Goal: Task Accomplishment & Management: Use online tool/utility

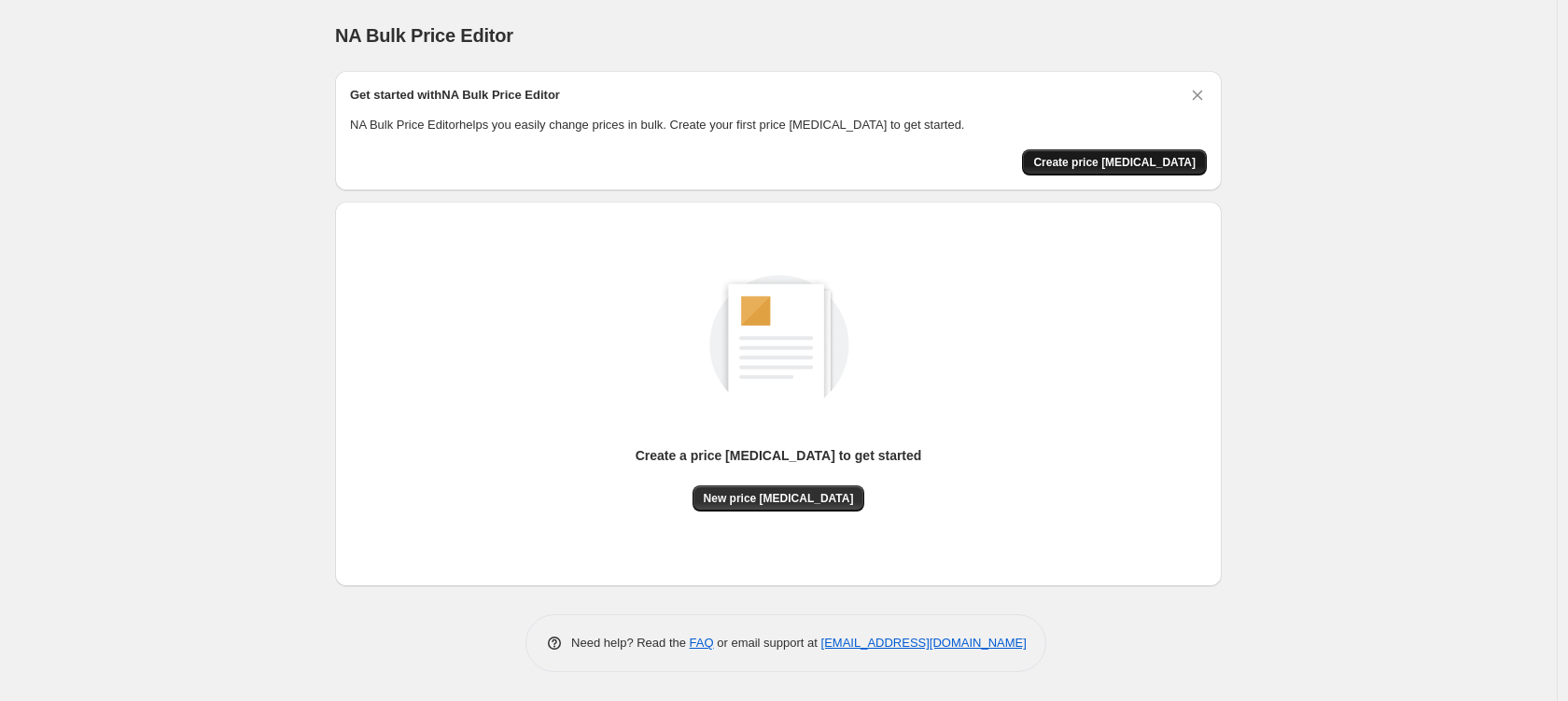
click at [1131, 163] on span "Create price [MEDICAL_DATA]" at bounding box center [1114, 161] width 162 height 15
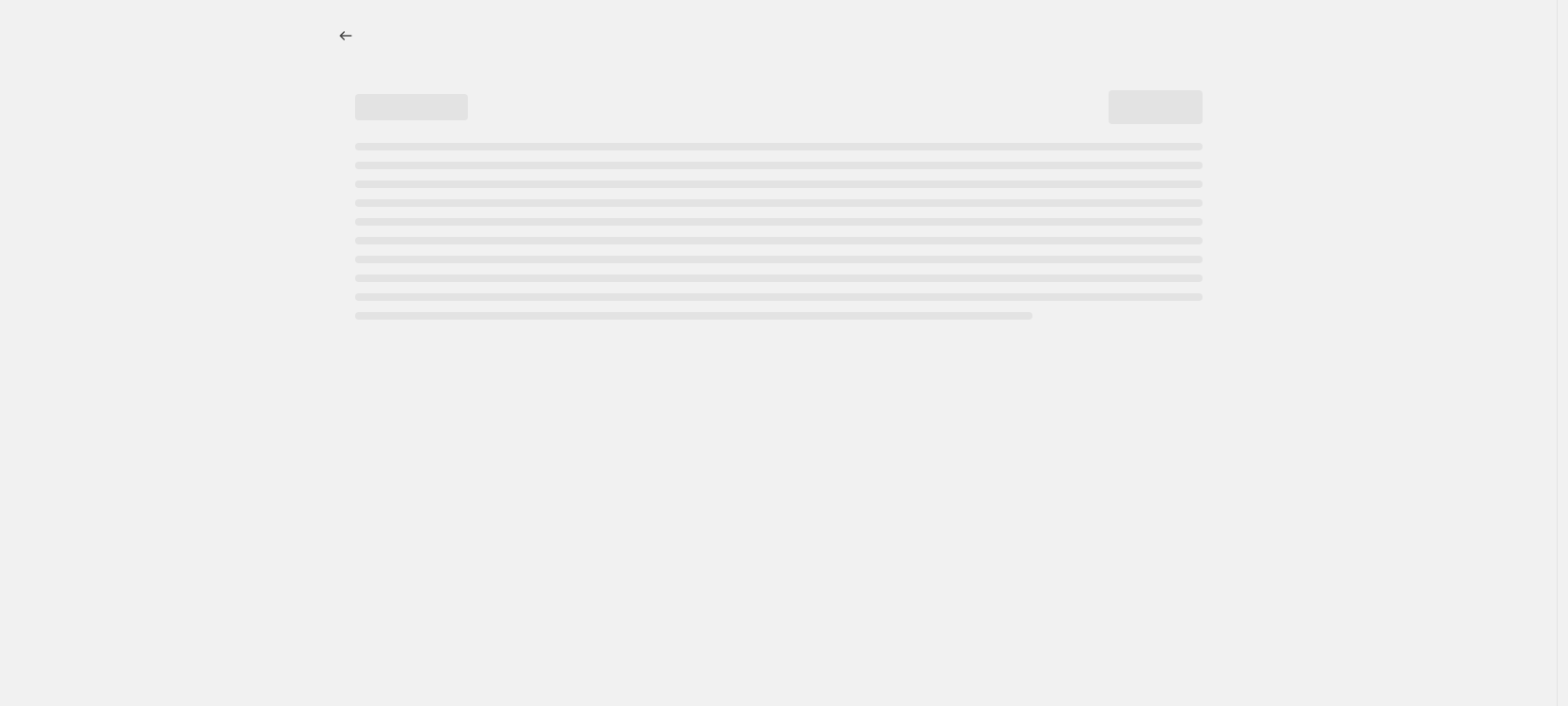
select select "percentage"
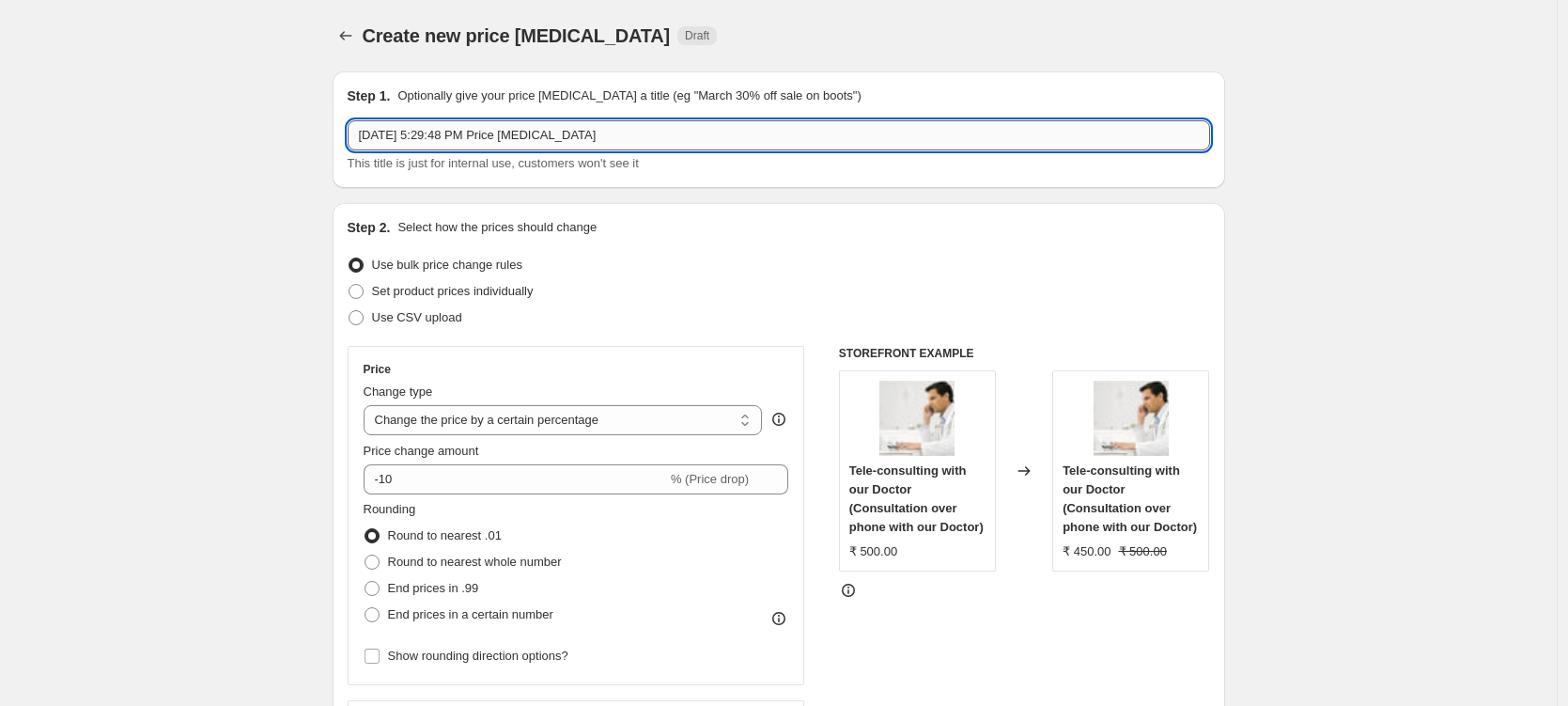
click at [438, 137] on input "[DATE] 5:29:48 PM Price [MEDICAL_DATA]" at bounding box center [778, 135] width 862 height 30
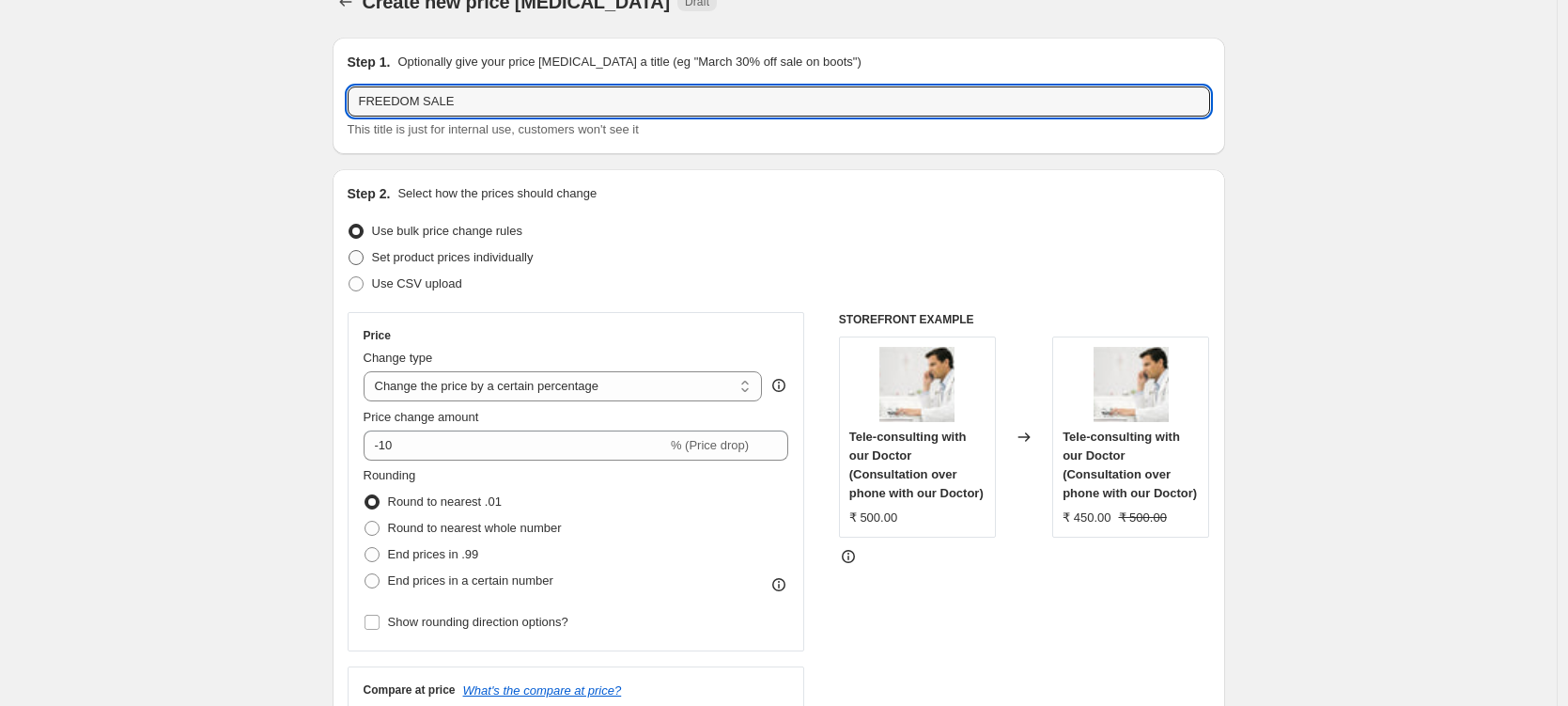
scroll to position [45, 0]
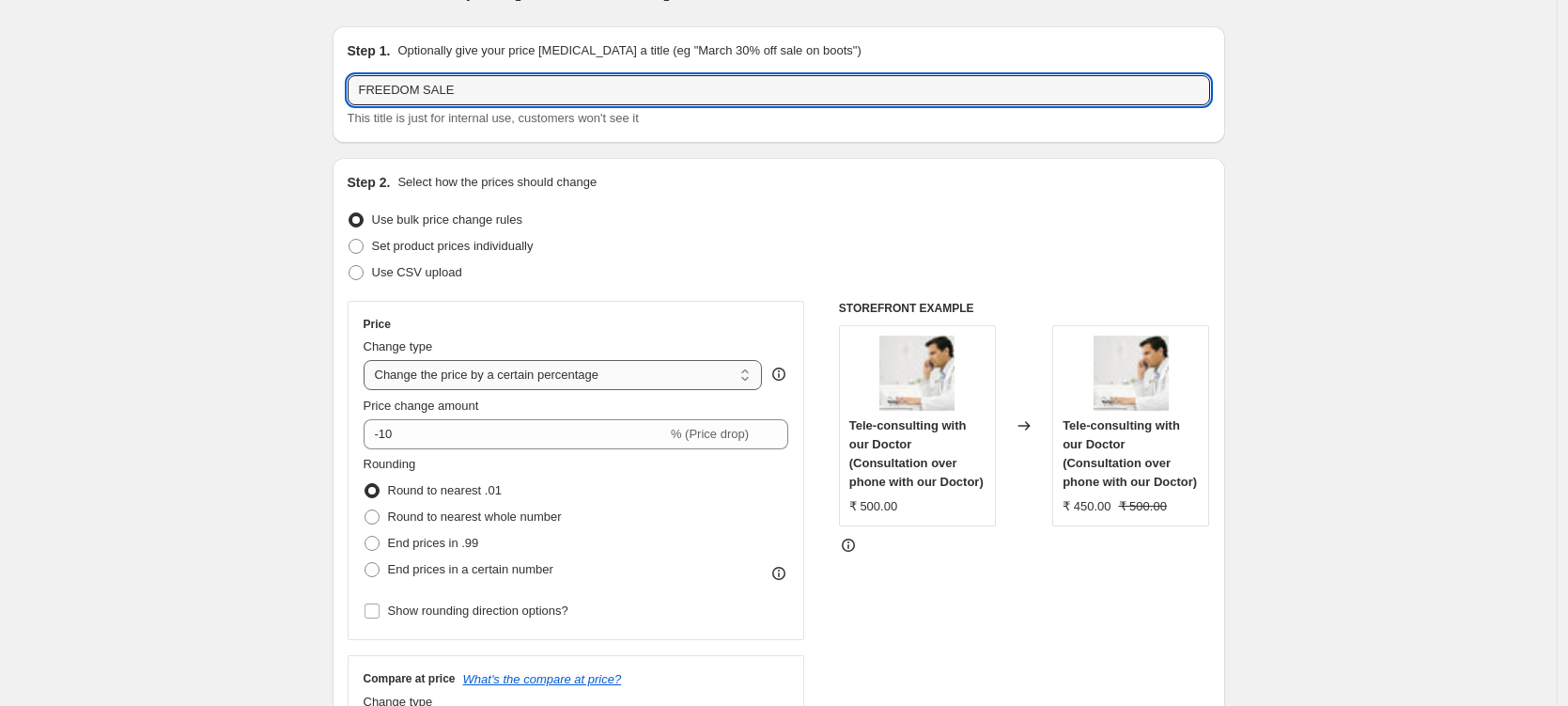
type input "FREEDOM SALE"
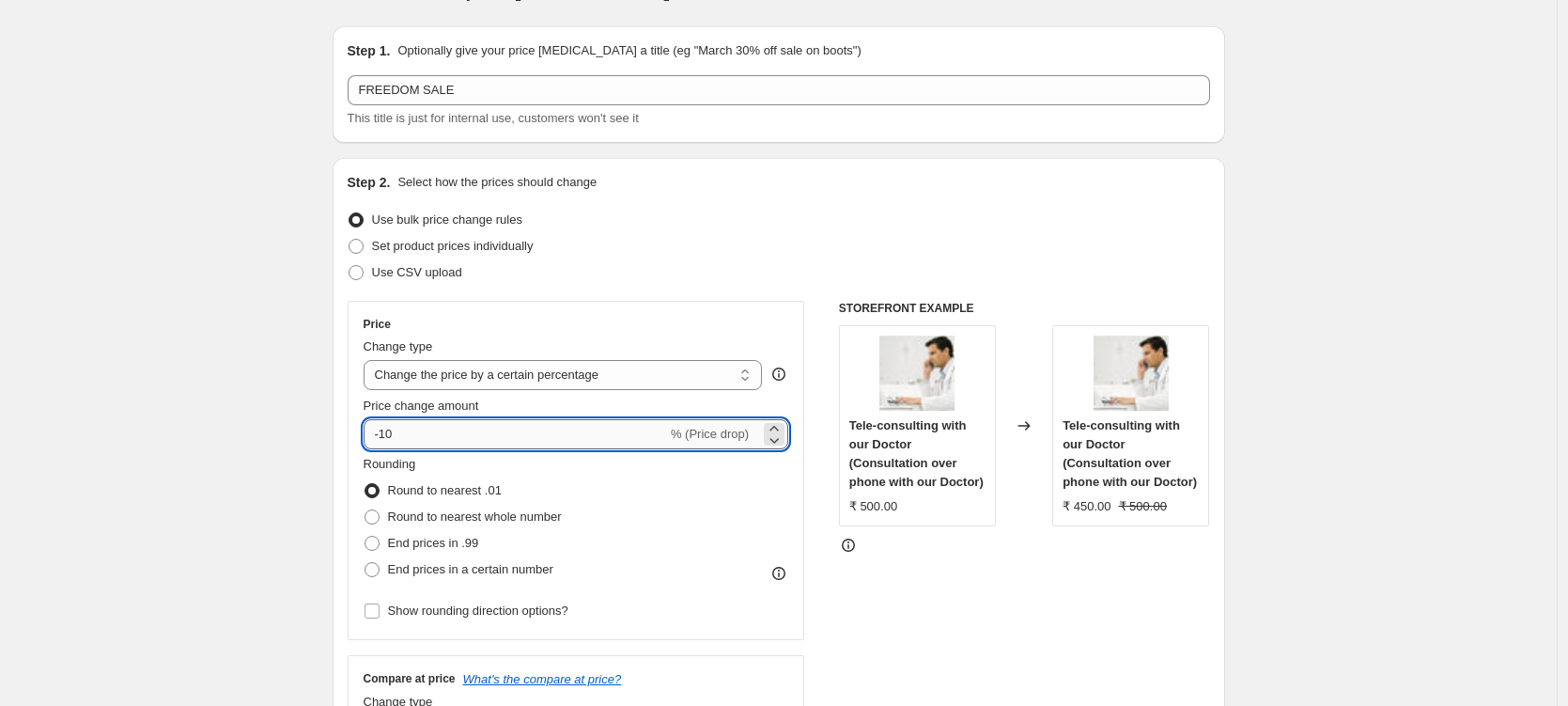
click at [405, 437] on input "-10" at bounding box center [516, 434] width 303 height 30
drag, startPoint x: 392, startPoint y: 436, endPoint x: 409, endPoint y: 437, distance: 17.0
click at [409, 437] on input "-10" at bounding box center [516, 434] width 303 height 30
type input "-15"
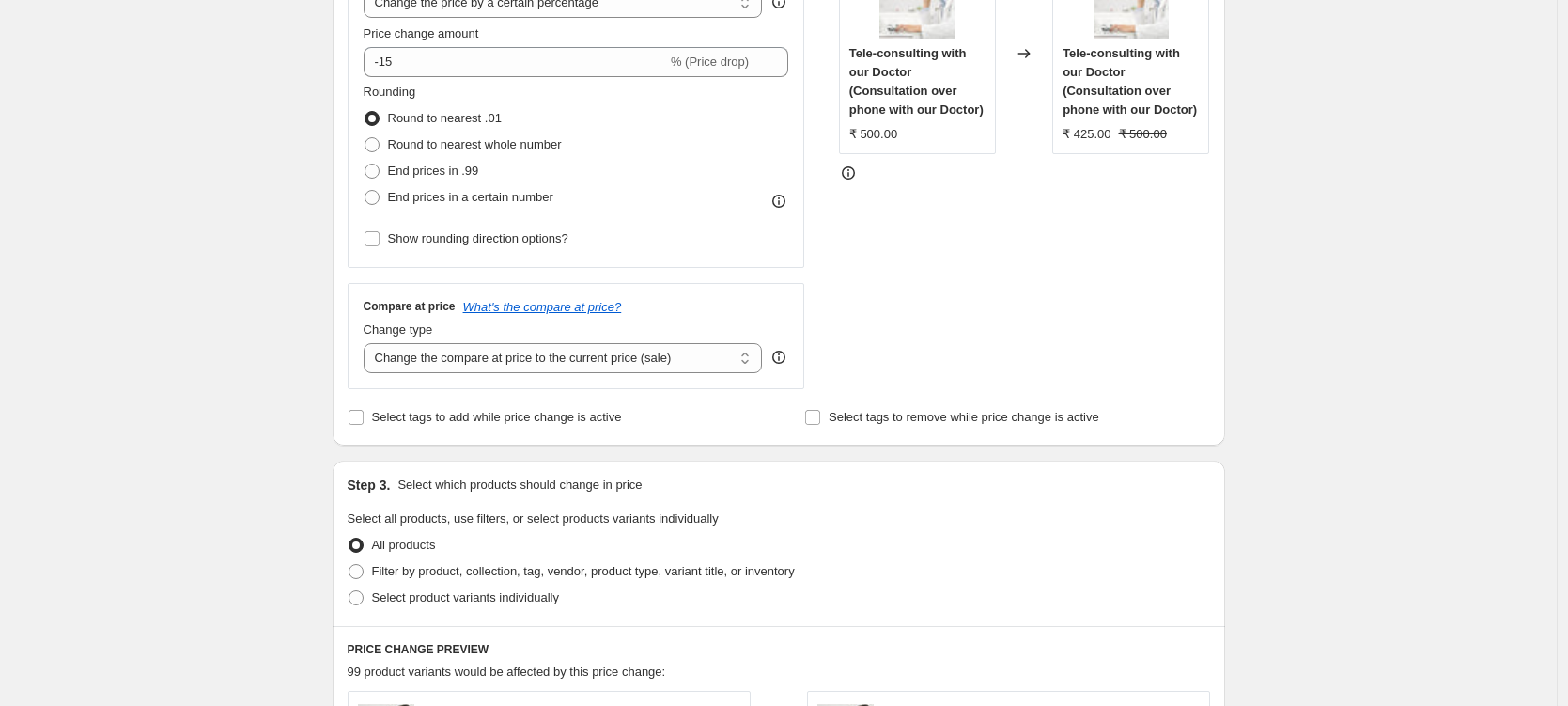
scroll to position [421, 0]
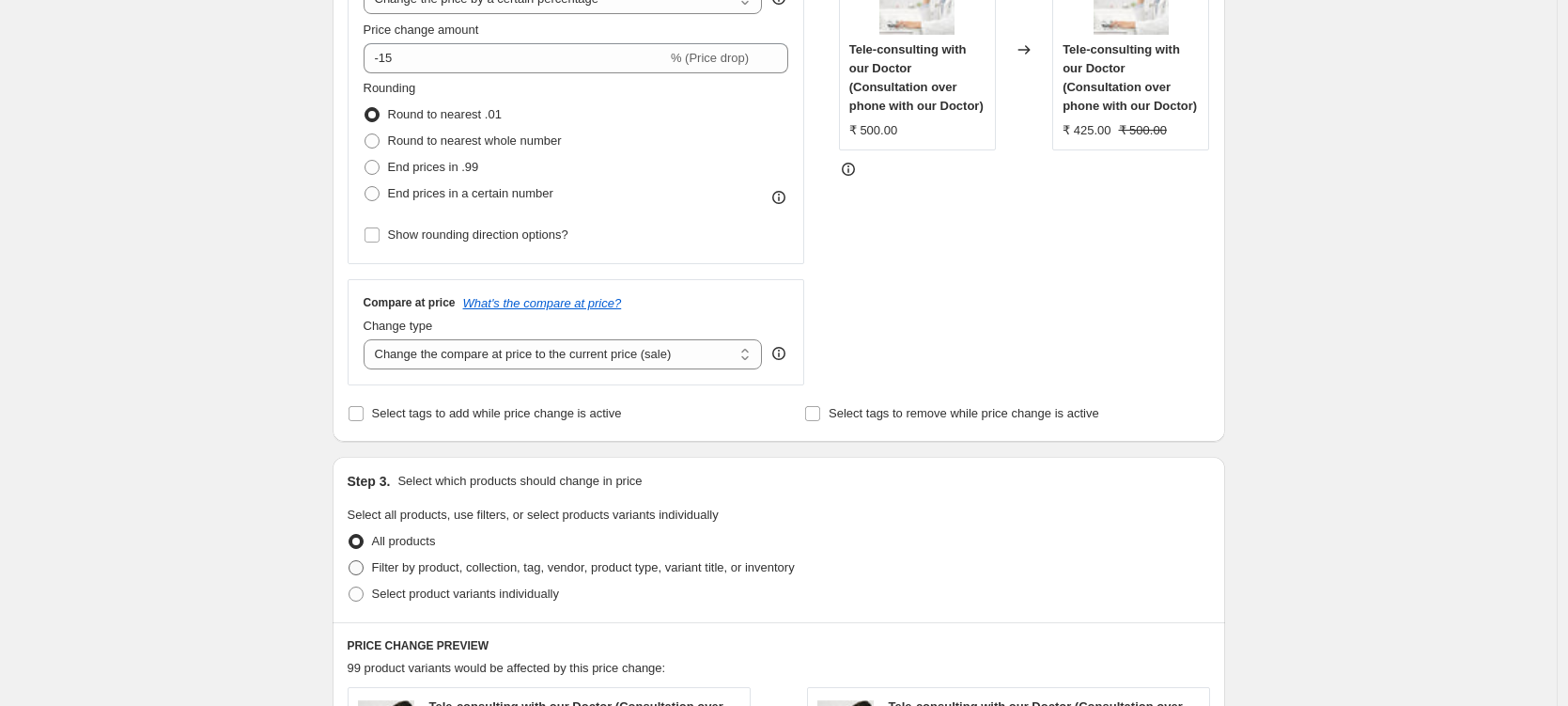
click at [364, 571] on span at bounding box center [355, 567] width 15 height 15
click at [349, 561] on input "Filter by product, collection, tag, vendor, product type, variant title, or inv…" at bounding box center [348, 560] width 1 height 1
radio input "true"
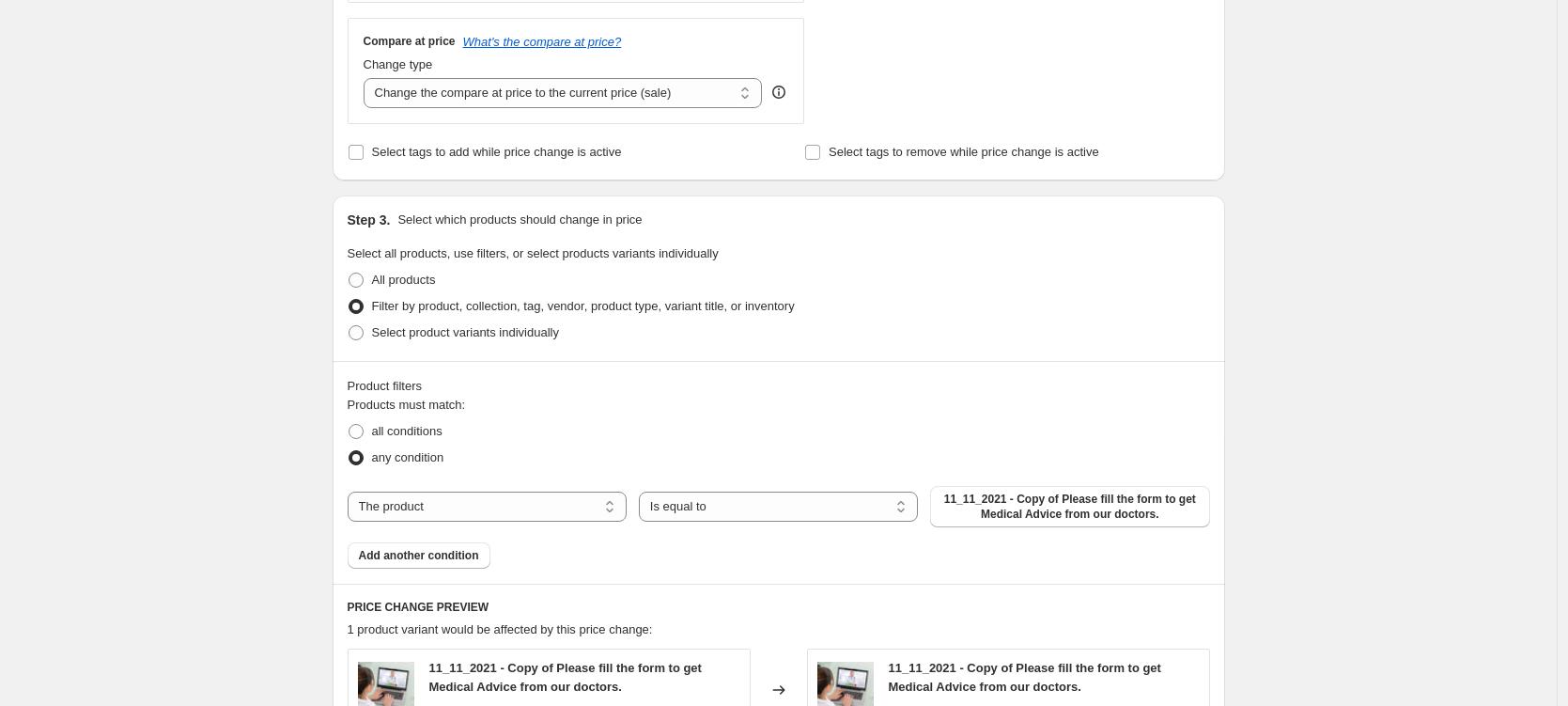
scroll to position [707, 0]
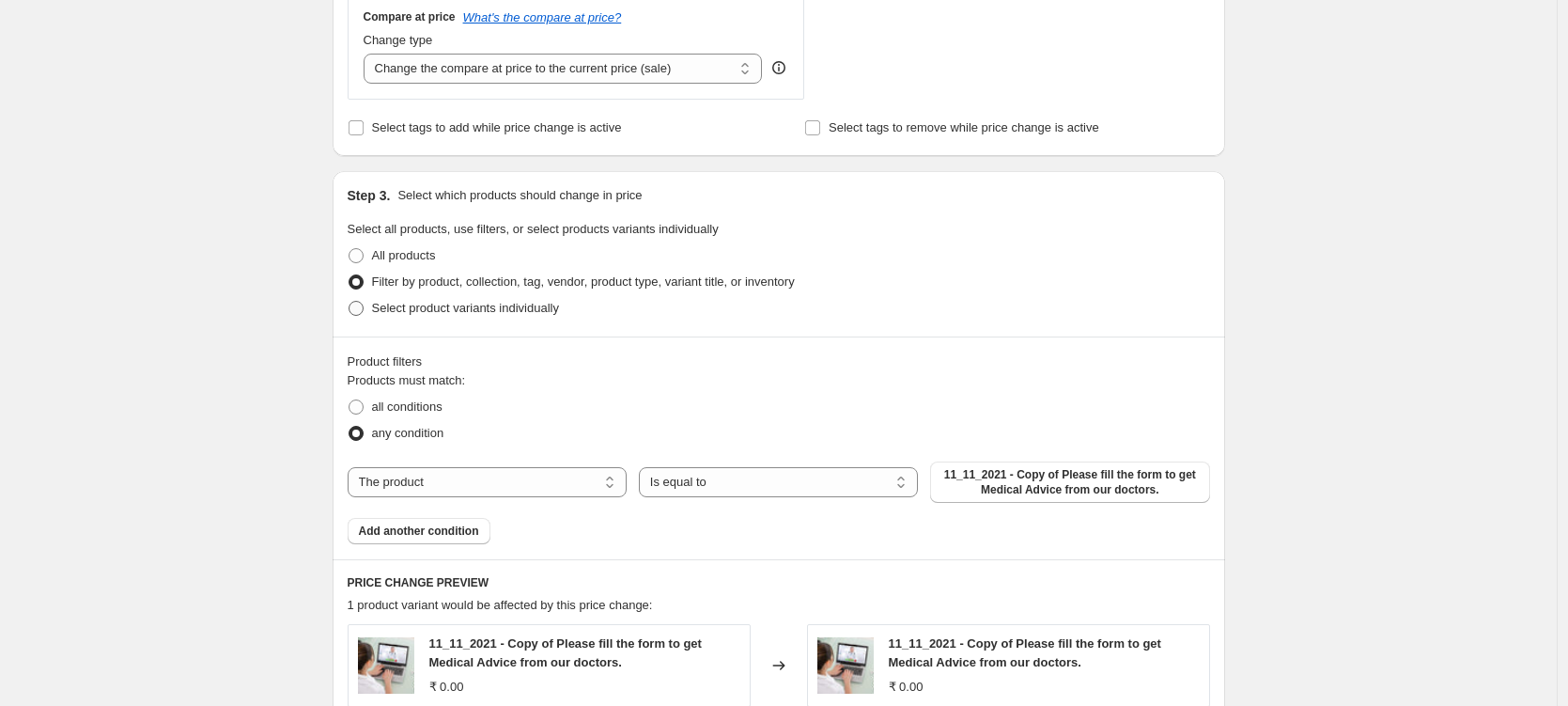
click at [360, 312] on span at bounding box center [355, 307] width 15 height 15
click at [349, 302] on input "Select product variants individually" at bounding box center [348, 301] width 1 height 1
radio input "true"
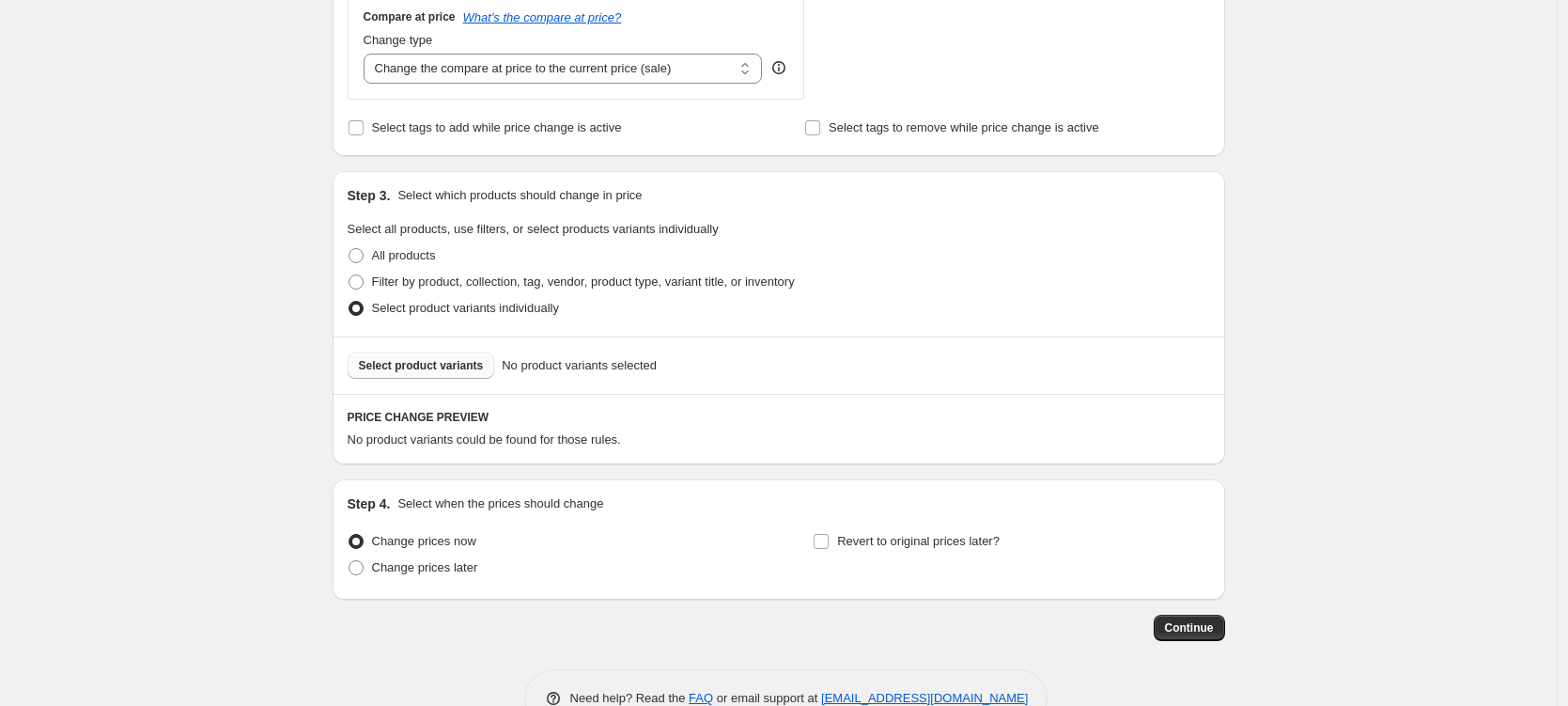
click at [463, 367] on span "Select product variants" at bounding box center [422, 365] width 125 height 15
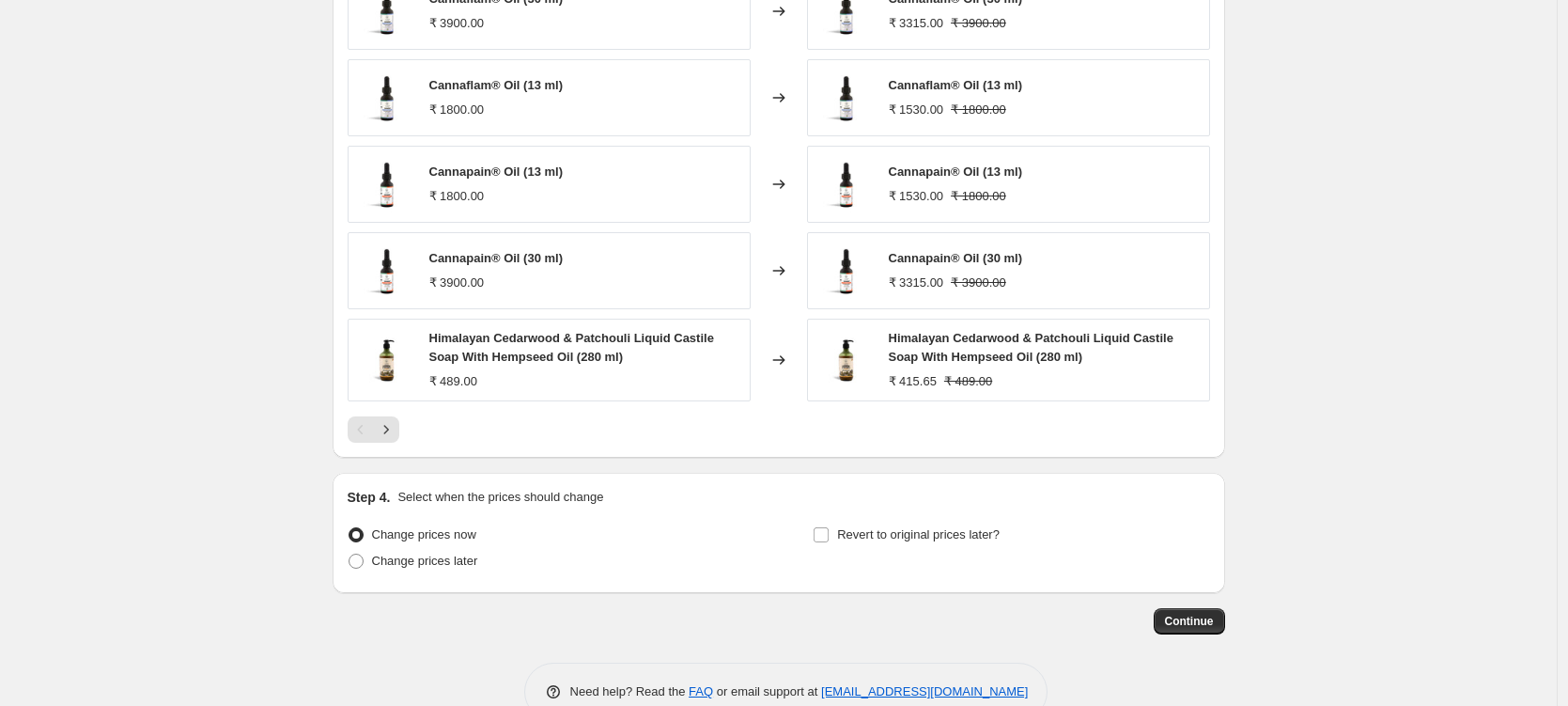
scroll to position [1236, 0]
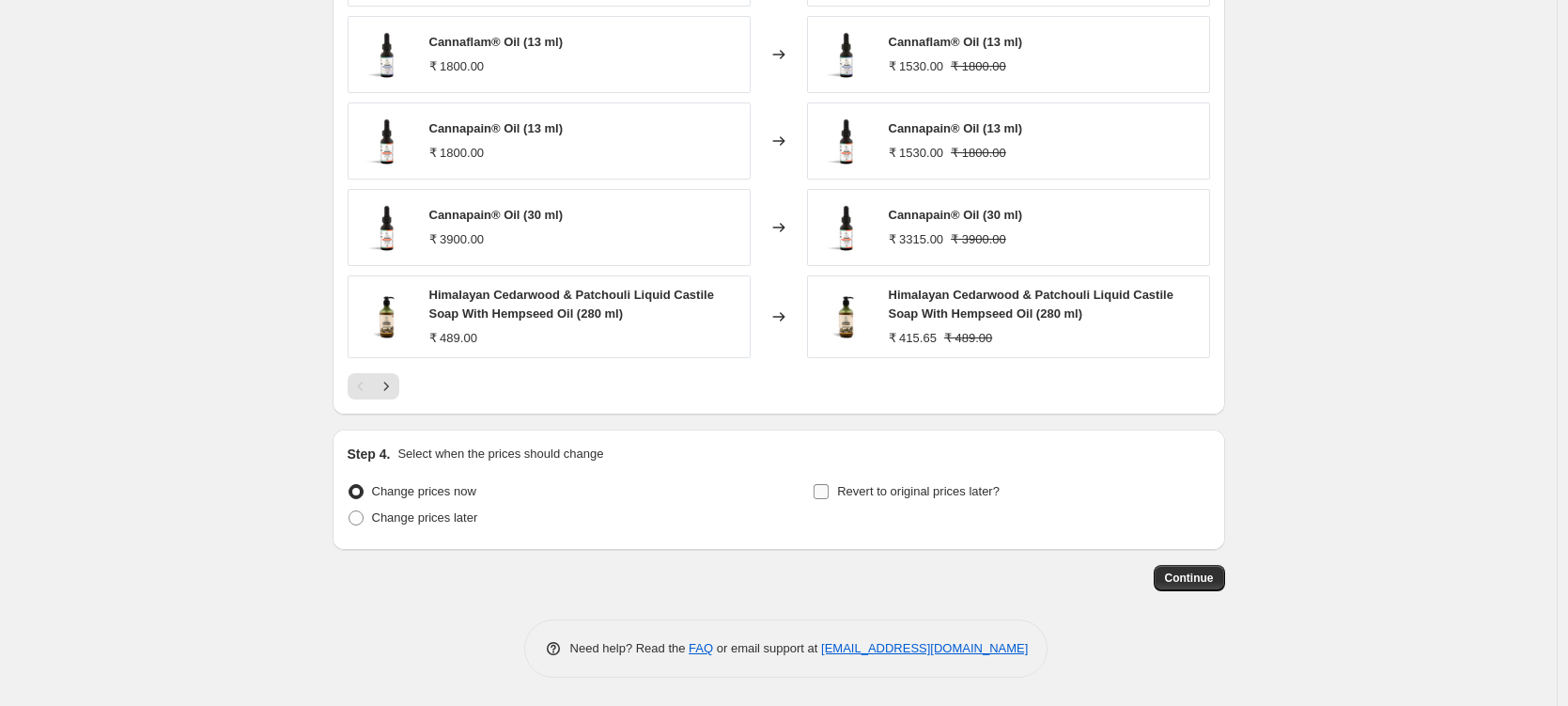
click at [829, 494] on input "Revert to original prices later?" at bounding box center [820, 491] width 15 height 15
checkbox input "true"
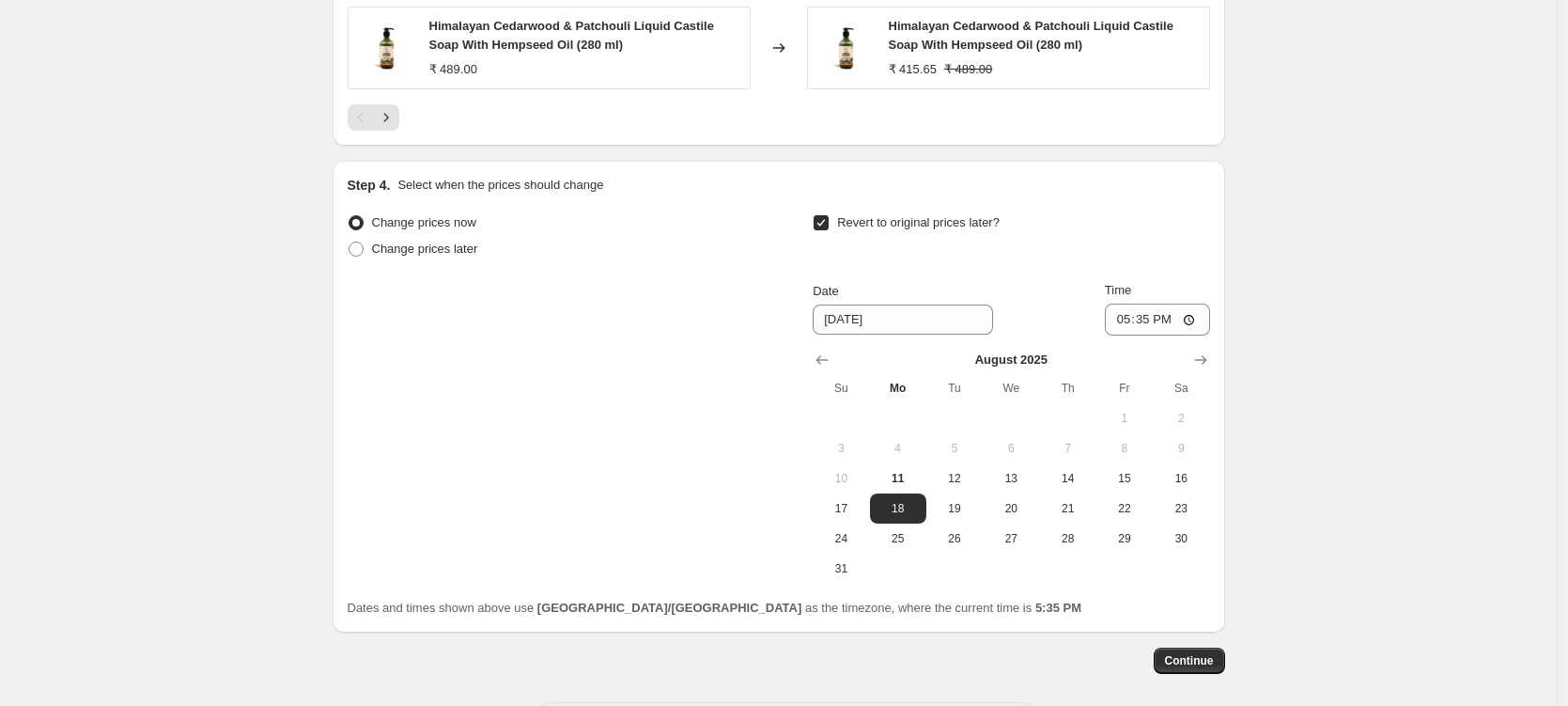
scroll to position [1537, 0]
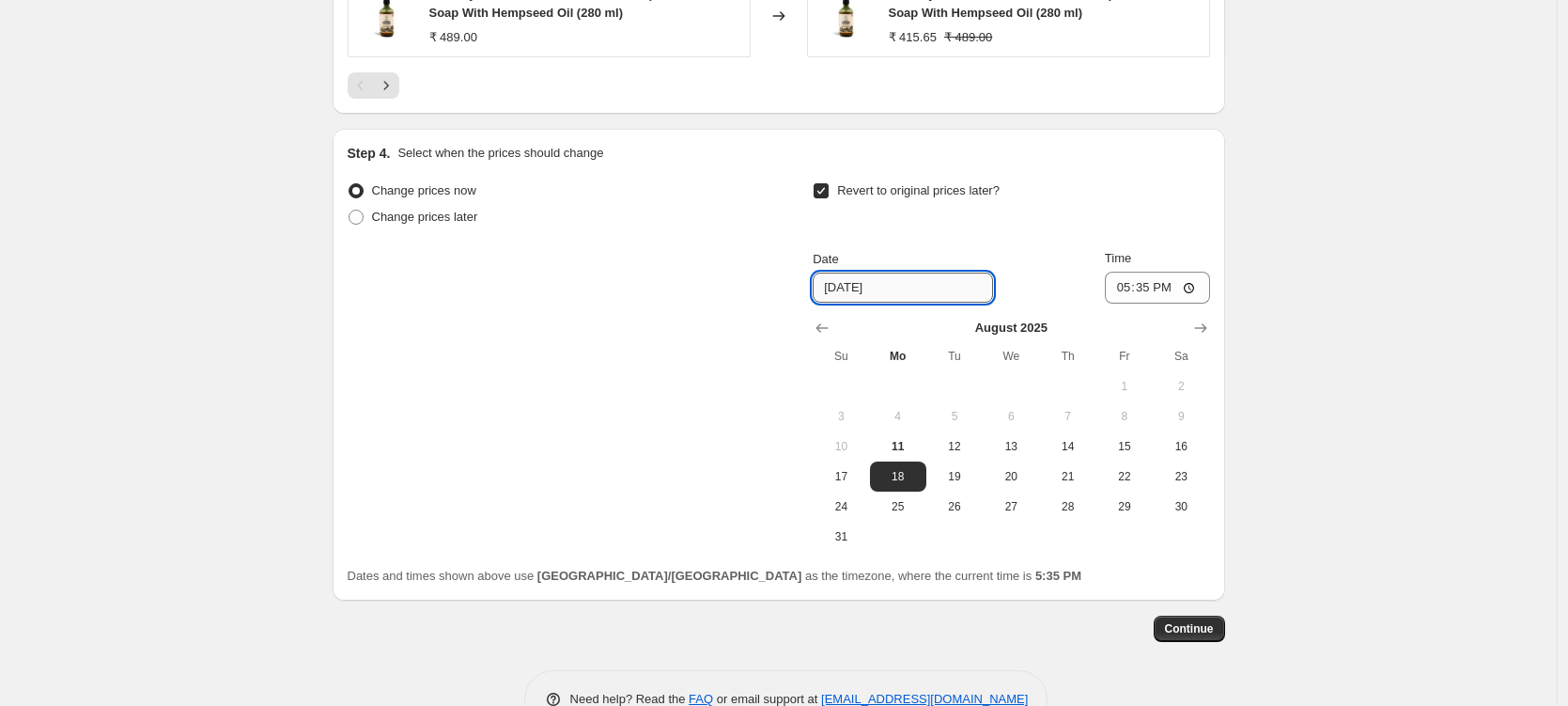
click at [892, 286] on input "8/18/2025" at bounding box center [902, 287] width 180 height 30
click at [870, 288] on input "8/18/2025" at bounding box center [902, 287] width 180 height 30
click at [907, 508] on span "25" at bounding box center [899, 506] width 41 height 15
type input "8/25/2025"
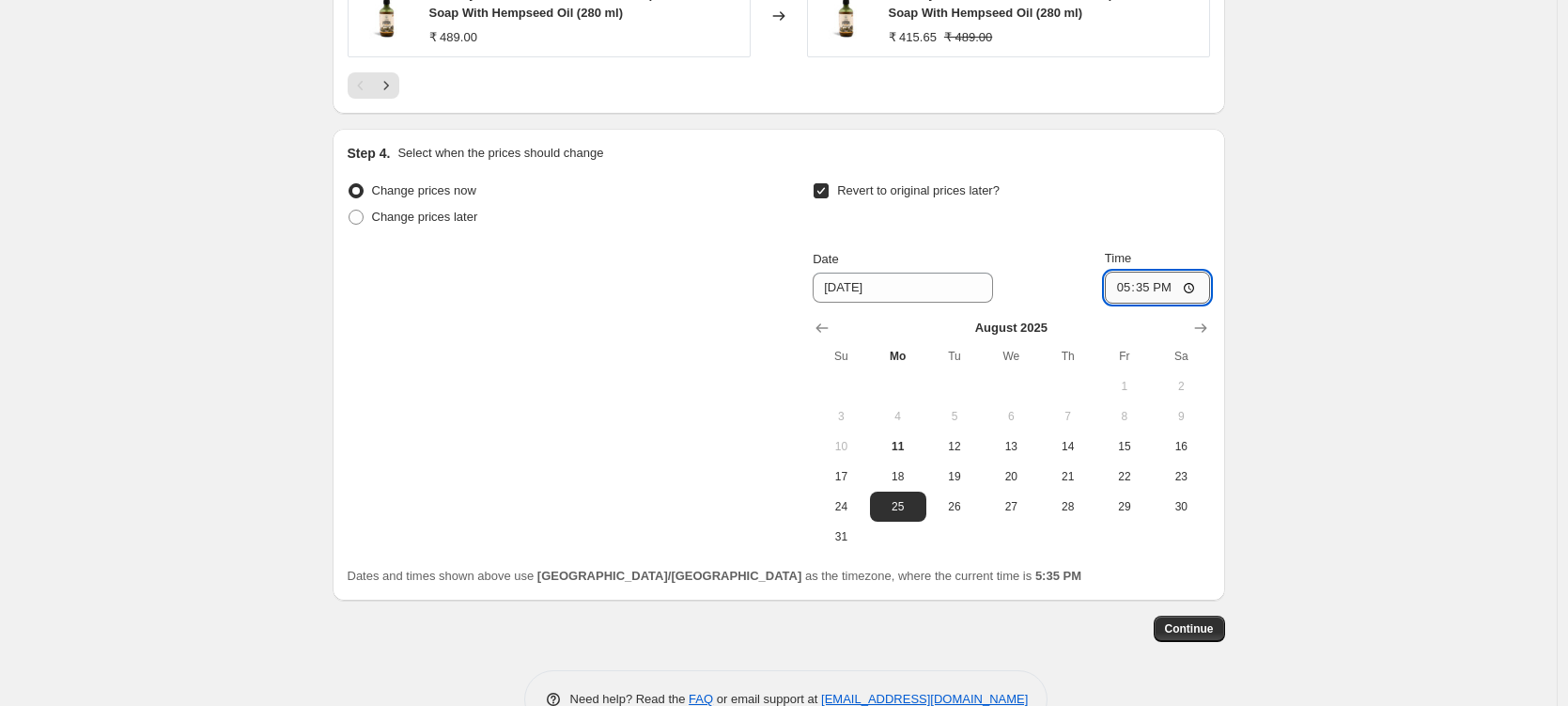
click at [1140, 286] on input "17:35" at bounding box center [1158, 287] width 106 height 32
type input "23:59"
click at [1180, 624] on span "Continue" at bounding box center [1189, 629] width 49 height 15
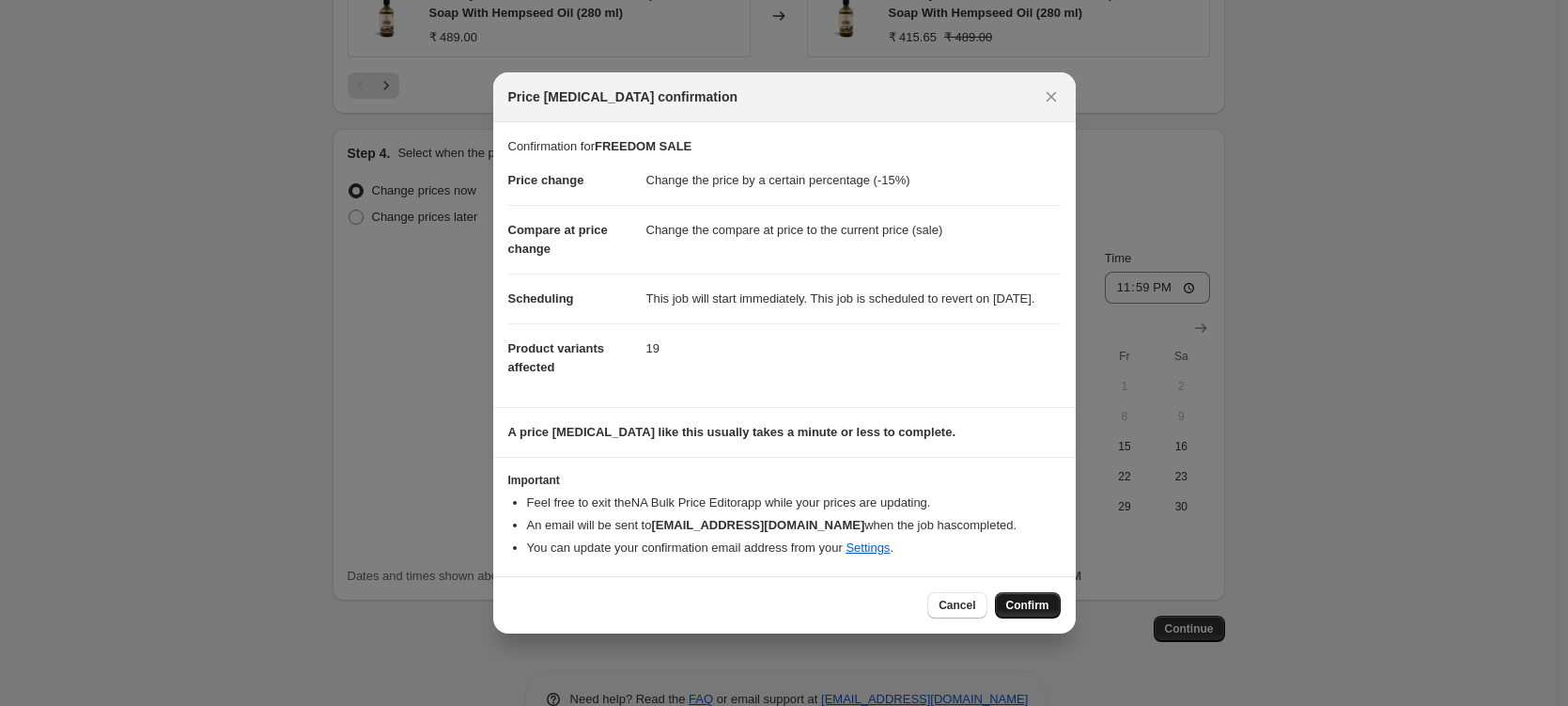
click at [1023, 611] on span "Confirm" at bounding box center [1028, 605] width 43 height 15
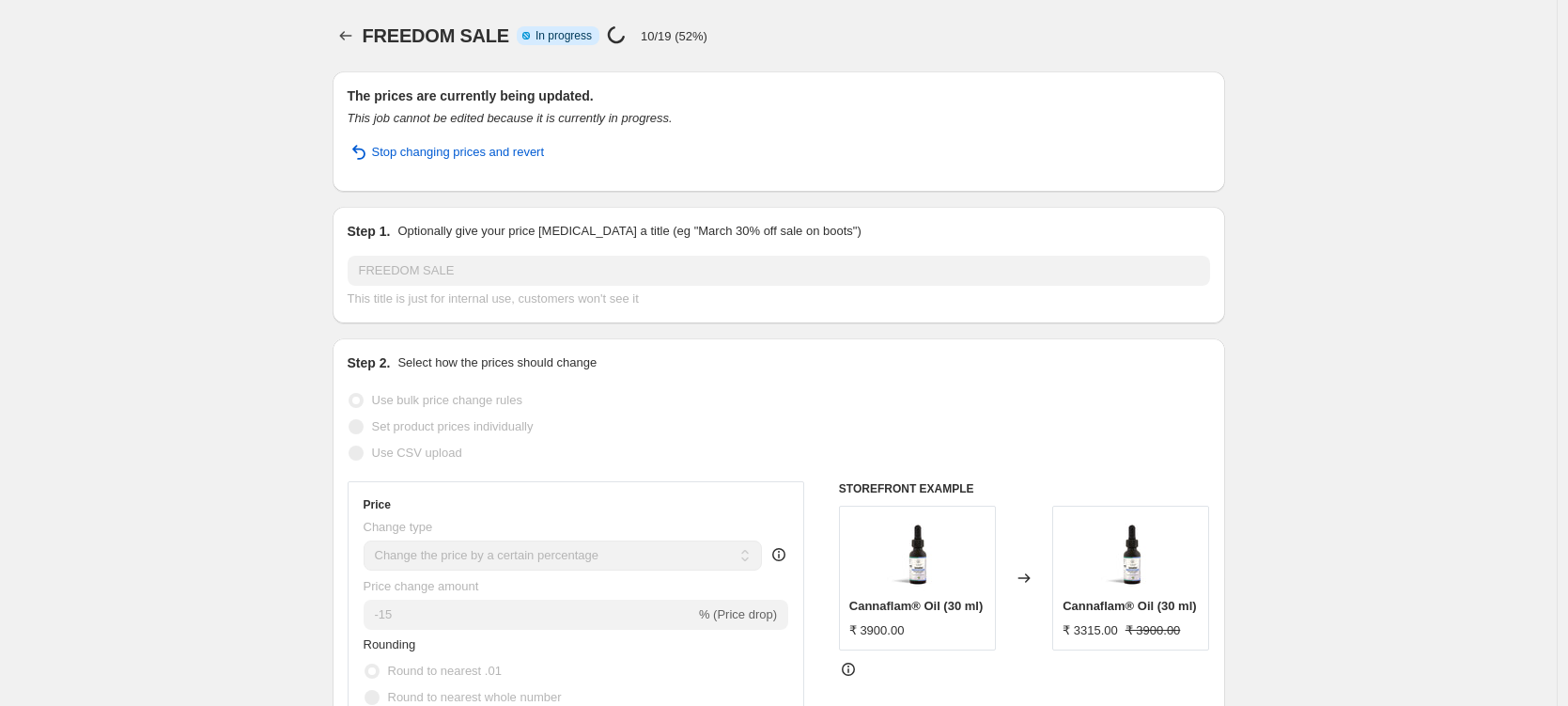
select select "percentage"
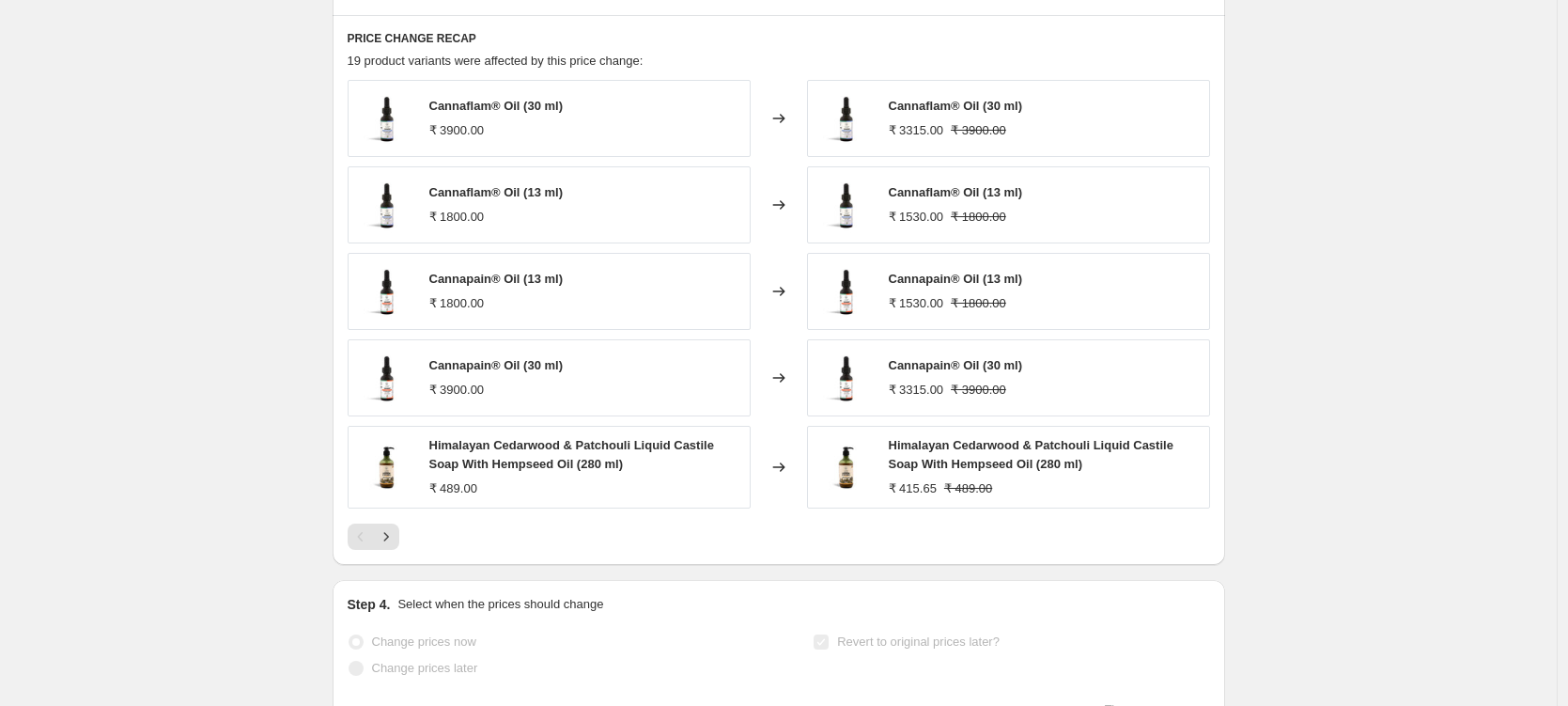
scroll to position [1308, 0]
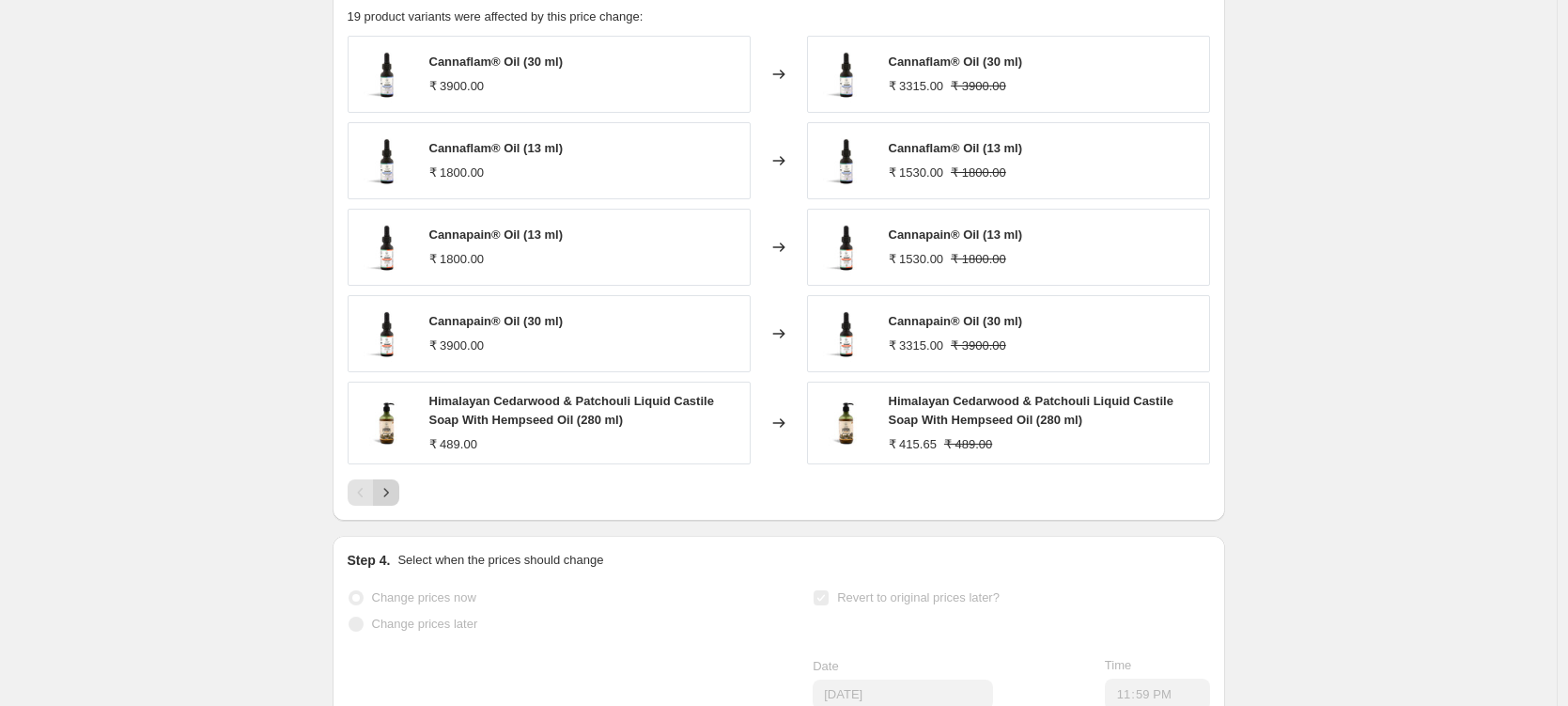
click at [395, 502] on icon "Next" at bounding box center [386, 492] width 19 height 19
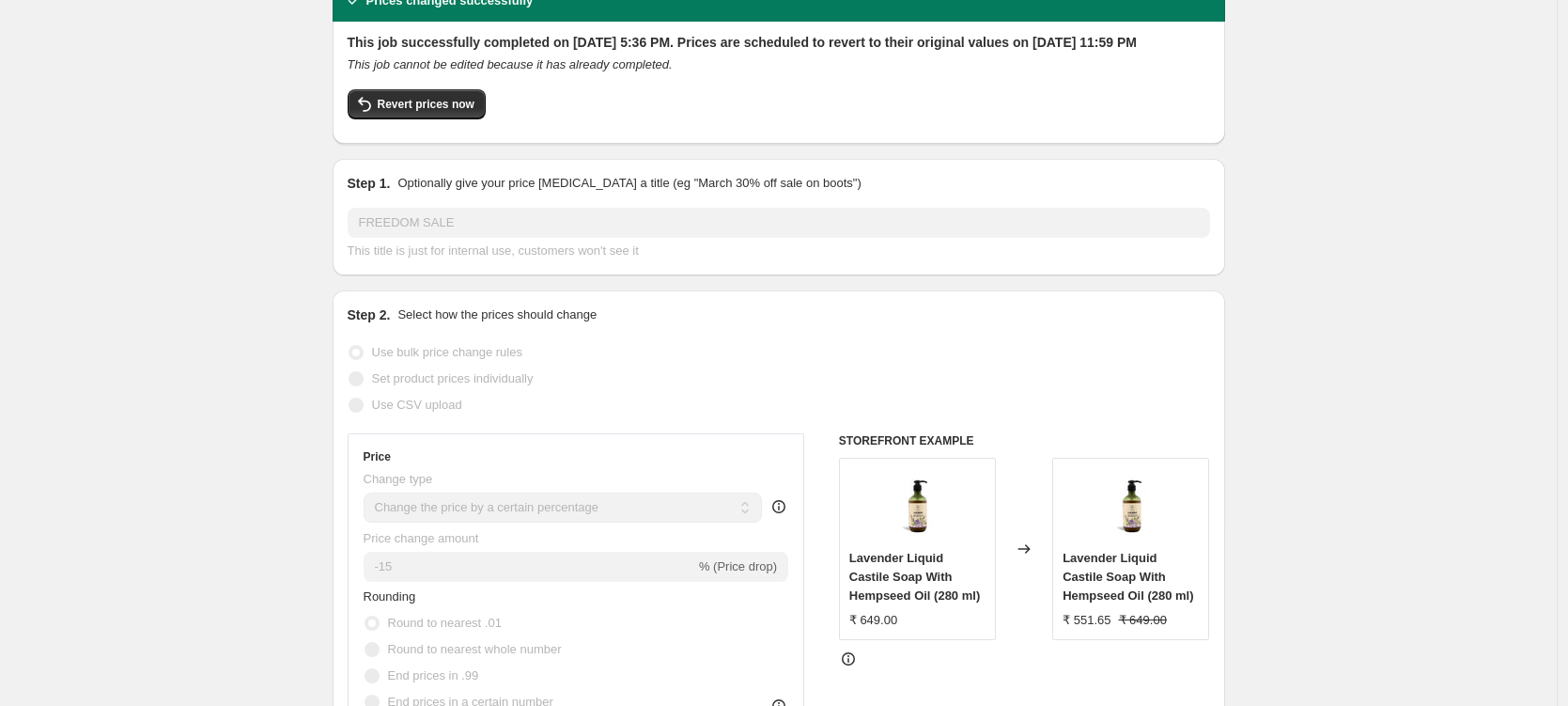
scroll to position [0, 0]
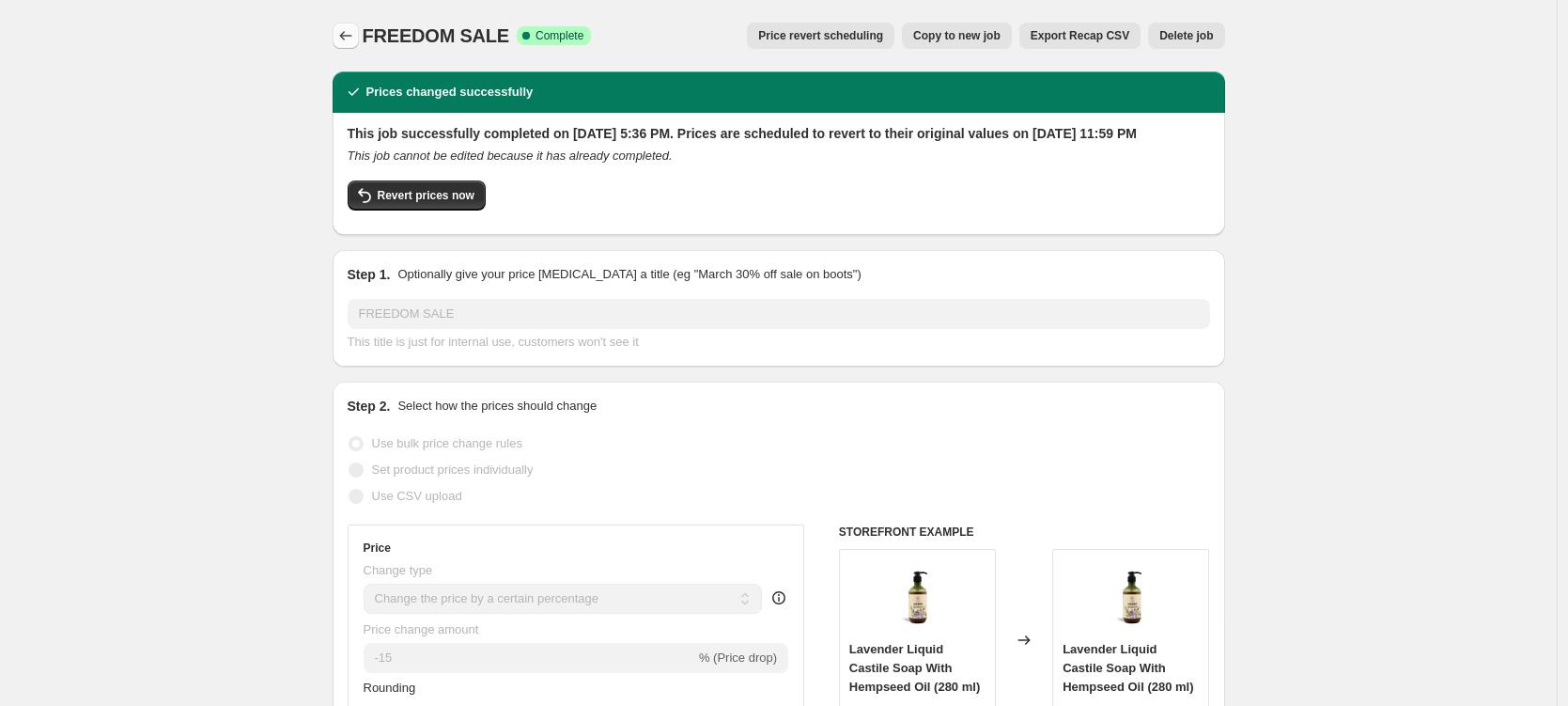
click at [349, 38] on icon "Price change jobs" at bounding box center [346, 35] width 19 height 19
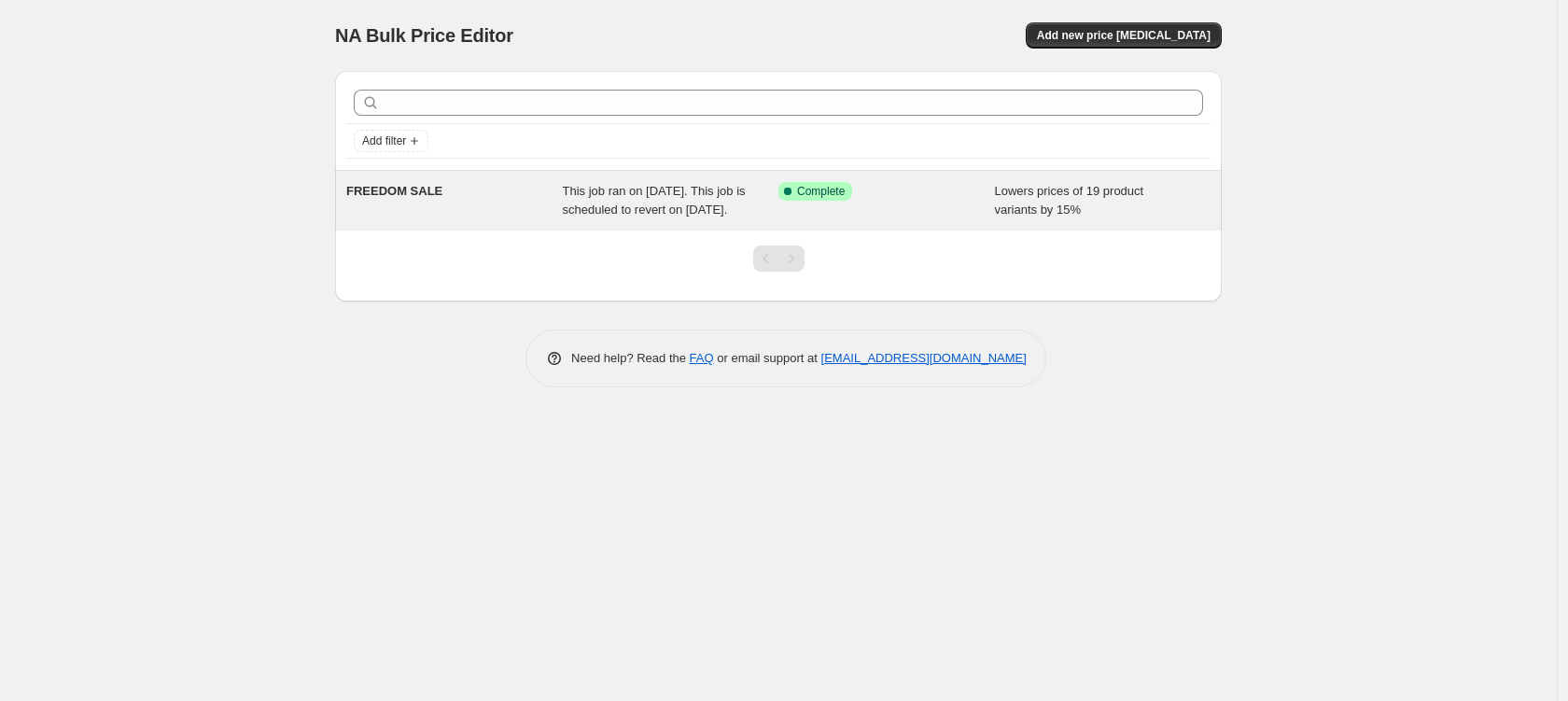
click at [537, 205] on div "FREEDOM SALE" at bounding box center [454, 200] width 217 height 37
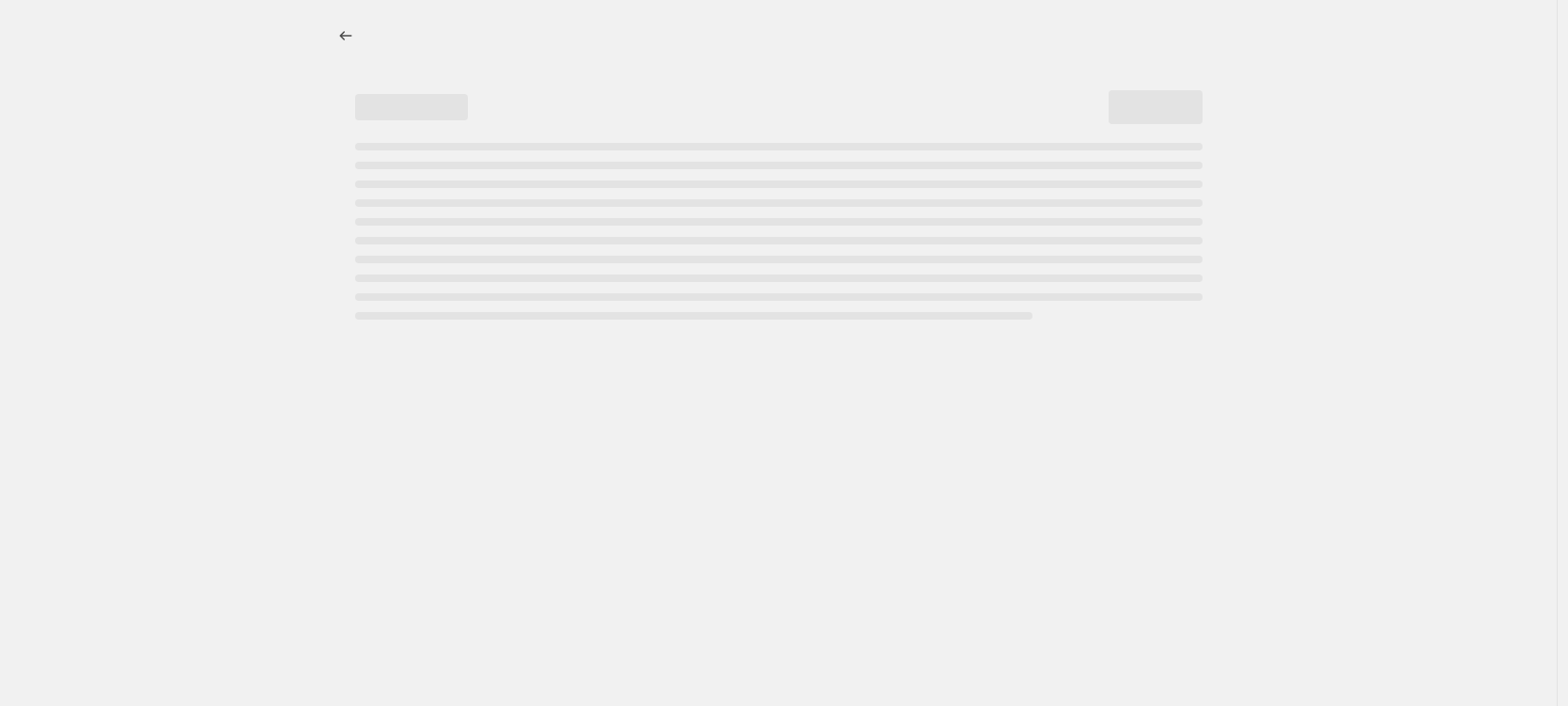
select select "percentage"
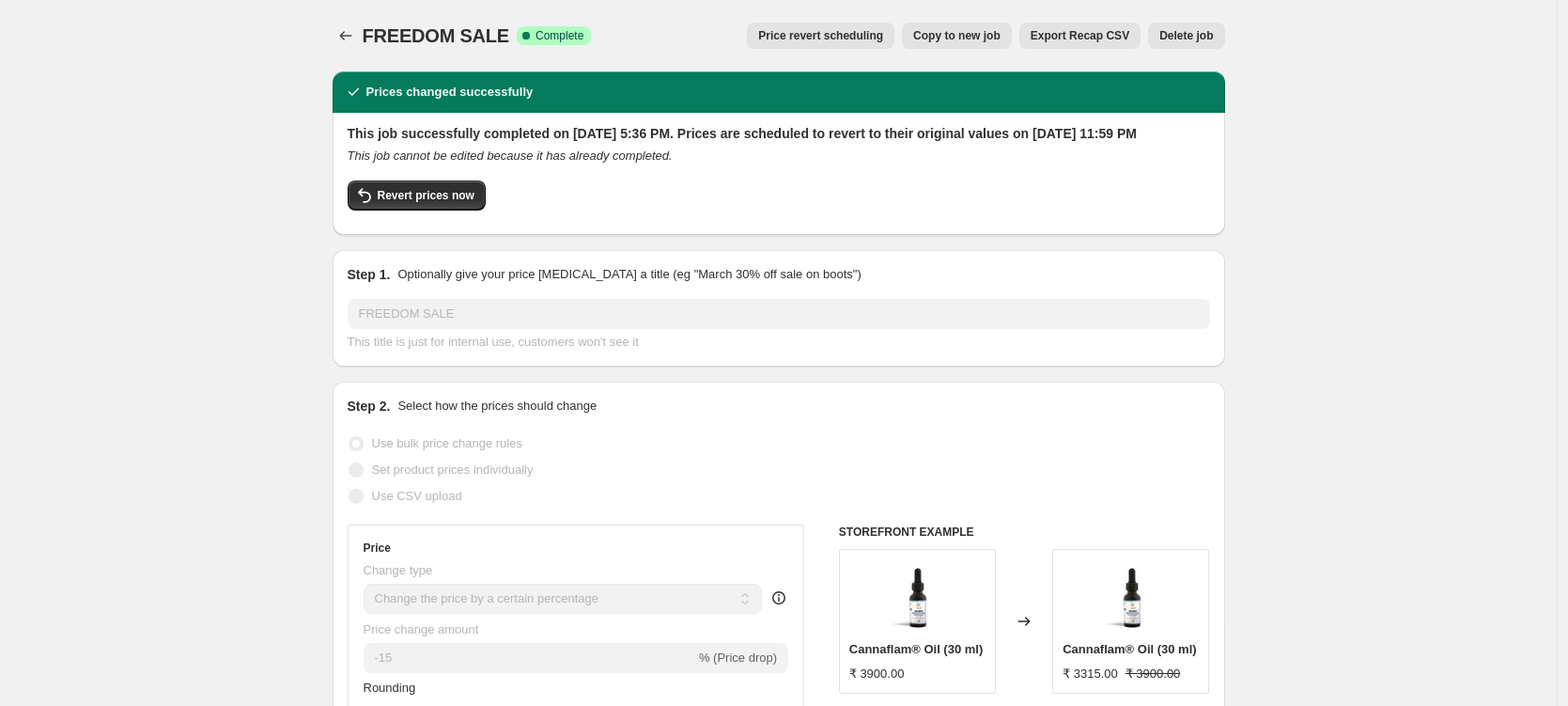
drag, startPoint x: 764, startPoint y: 138, endPoint x: 766, endPoint y: 148, distance: 10.2
click at [766, 143] on h2 "This job successfully completed on 11 August 2025 at 5:36 PM. Prices are schedu…" at bounding box center [778, 133] width 862 height 19
drag, startPoint x: 763, startPoint y: 137, endPoint x: 767, endPoint y: 152, distance: 15.5
click at [767, 143] on h2 "This job successfully completed on 11 August 2025 at 5:36 PM. Prices are schedu…" at bounding box center [778, 133] width 862 height 19
copy h2 "Prices are scheduled to revert to their original values on 25 August 2025 at 11…"
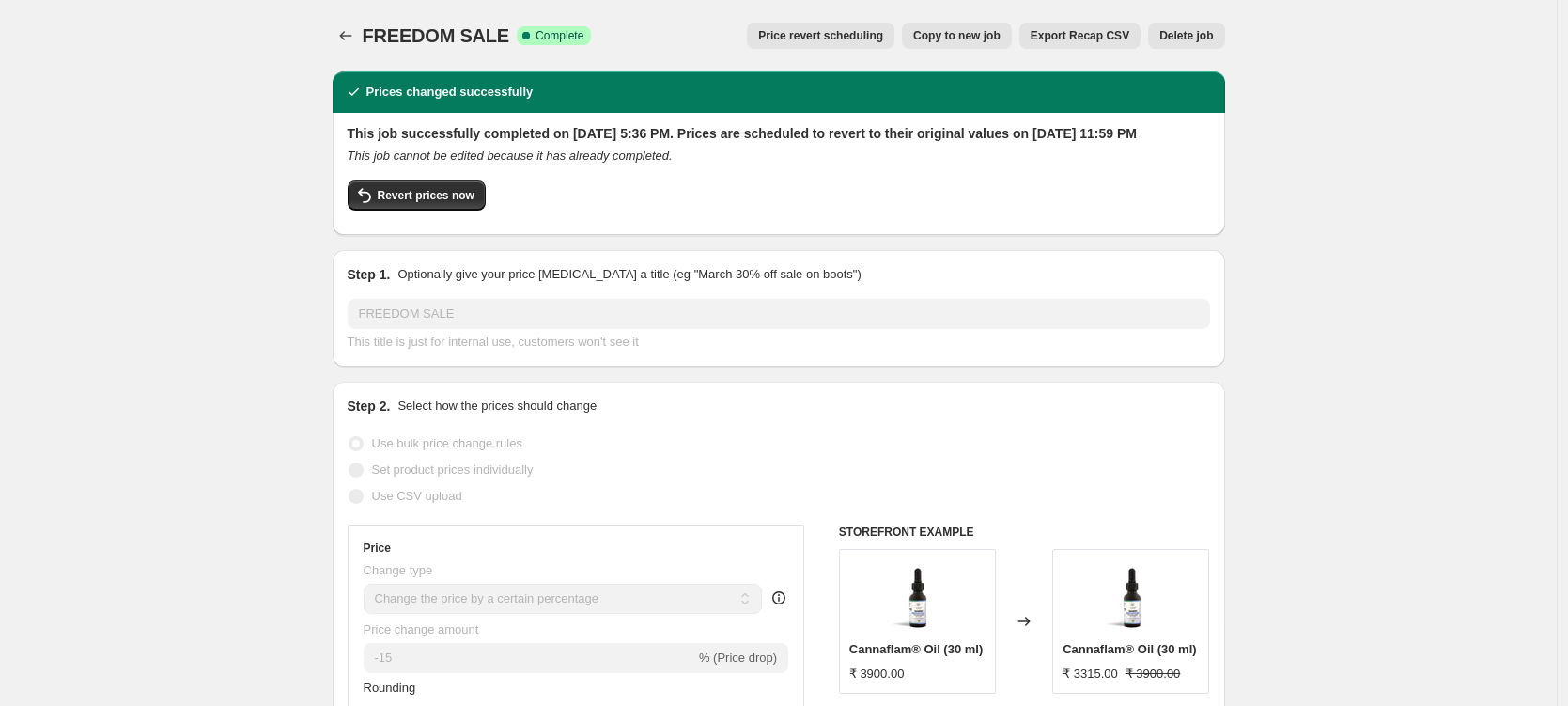
click at [546, 142] on h2 "This job successfully completed on 11 August 2025 at 5:36 PM. Prices are schedu…" at bounding box center [778, 133] width 862 height 19
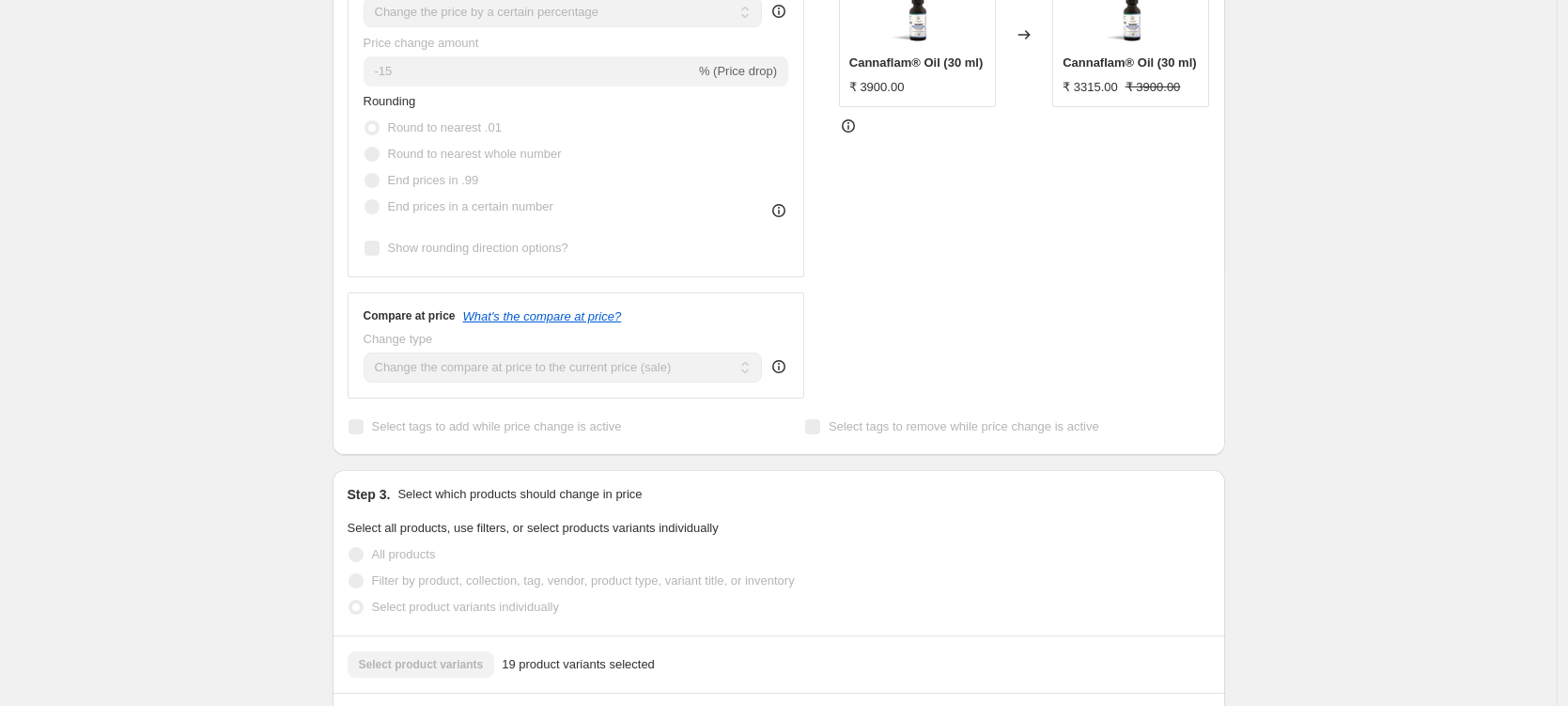
scroll to position [451, 0]
